Goal: Communication & Community: Ask a question

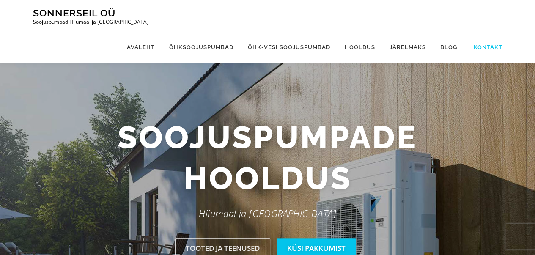
click at [489, 31] on link "Kontakt" at bounding box center [484, 47] width 36 height 32
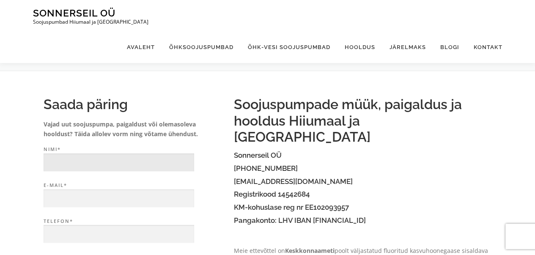
click at [124, 163] on input "Nimi*" at bounding box center [119, 162] width 150 height 18
type input "j"
type input "Jaak"
click at [98, 200] on input "E-mail*" at bounding box center [119, 198] width 150 height 18
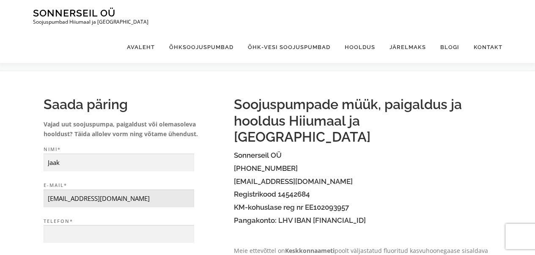
scroll to position [85, 0]
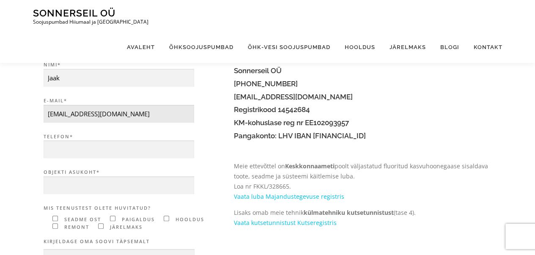
type input "jaak.sadul@gmail.com"
click at [81, 146] on input "Telefon*" at bounding box center [119, 149] width 150 height 18
type input "5293586"
click at [90, 188] on input "Objekti asukoht*" at bounding box center [119, 185] width 150 height 18
type input "H"
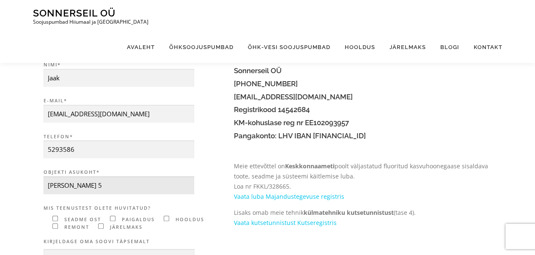
scroll to position [169, 0]
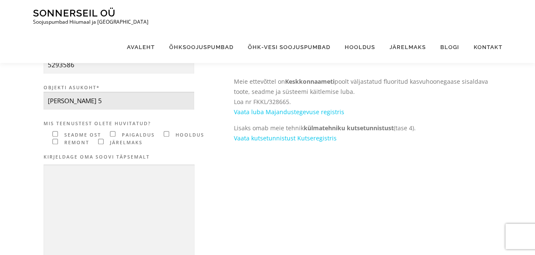
type input "Käina Mäe 5"
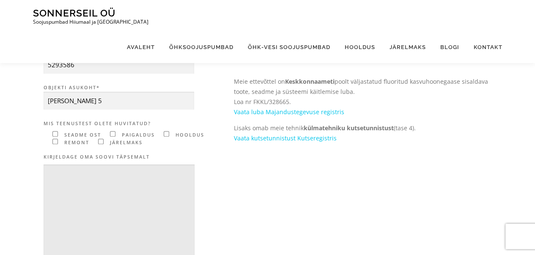
click at [85, 180] on textarea "Contact form" at bounding box center [119, 215] width 151 height 102
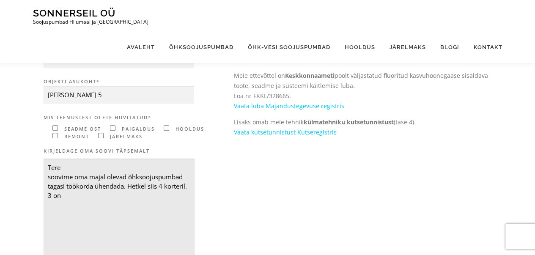
scroll to position [85, 0]
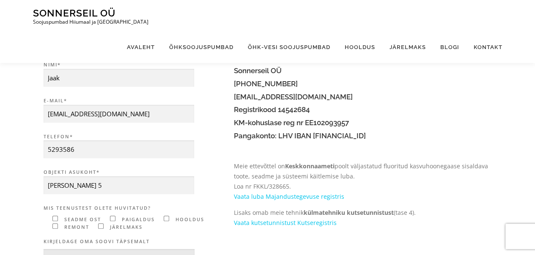
type textarea "Tere soovime oma majal olevad õhksoojuspumbad tagasi töökorda ühendada. Hetkel …"
